Goal: Information Seeking & Learning: Check status

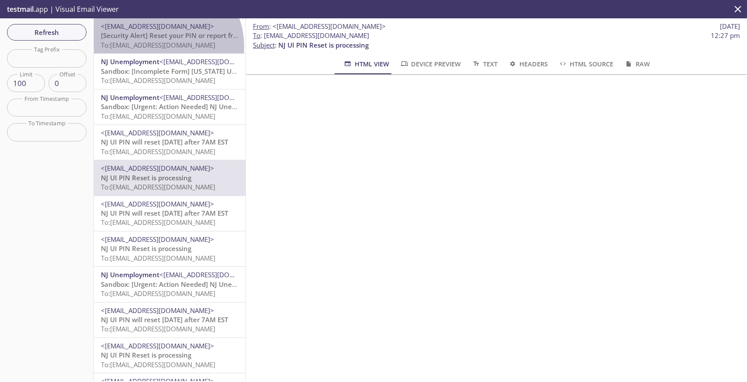
click at [163, 46] on span "To: njui.680010001@inbox.testmail.app" at bounding box center [158, 45] width 115 height 9
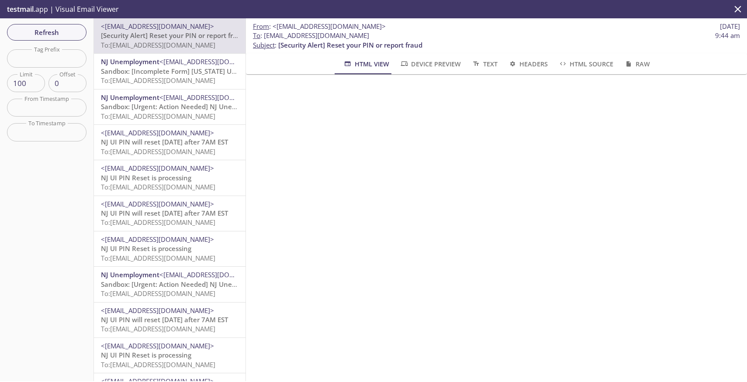
scroll to position [183, 0]
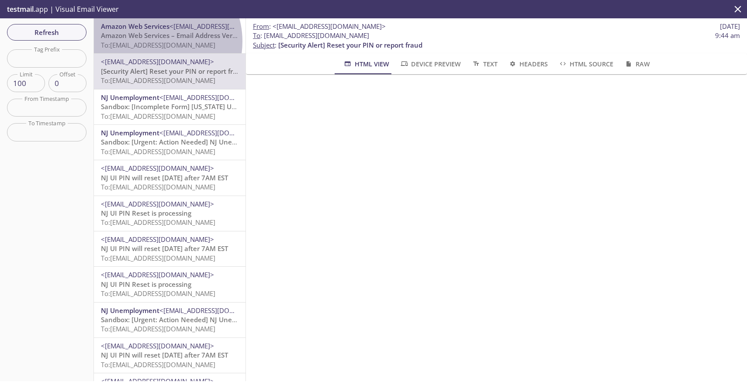
click at [153, 42] on span "To: [EMAIL_ADDRESS][DOMAIN_NAME]" at bounding box center [158, 45] width 115 height 9
